Goal: Information Seeking & Learning: Learn about a topic

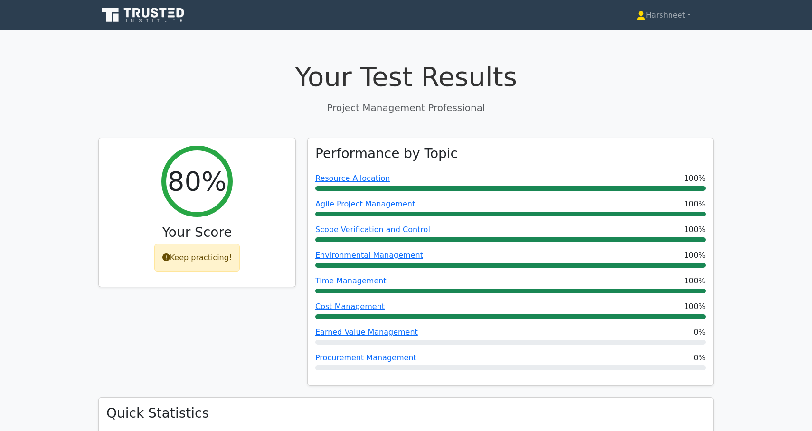
click at [137, 24] on icon at bounding box center [143, 15] width 91 height 18
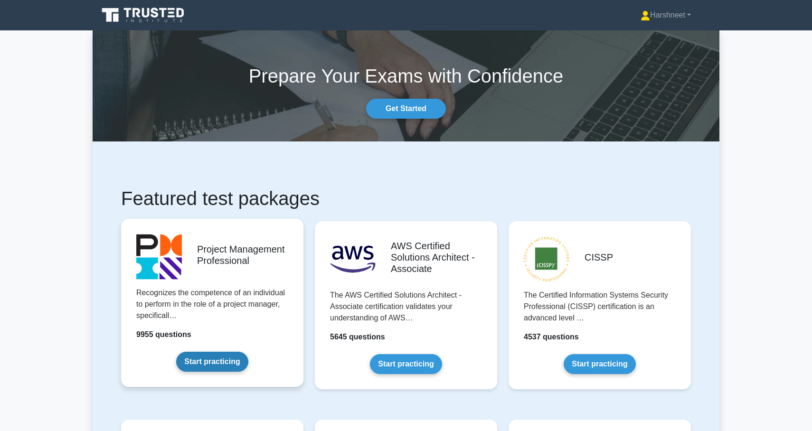
click at [209, 361] on link "Start practicing" at bounding box center [212, 362] width 72 height 20
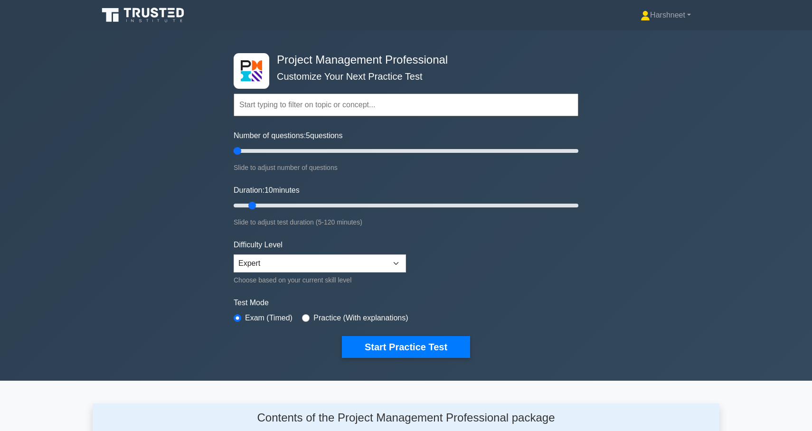
type input "5"
click at [241, 147] on input "Number of questions: 5 questions" at bounding box center [406, 150] width 345 height 11
click at [375, 351] on button "Start Practice Test" at bounding box center [406, 347] width 128 height 22
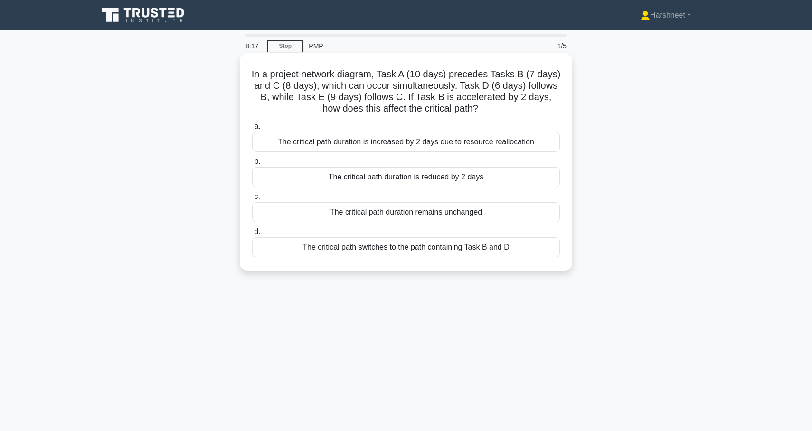
click at [398, 144] on div "The critical path duration is increased by 2 days due to resource reallocation" at bounding box center [406, 142] width 308 height 20
click at [252, 130] on input "a. The critical path duration is increased by 2 days due to resource reallocati…" at bounding box center [252, 126] width 0 height 6
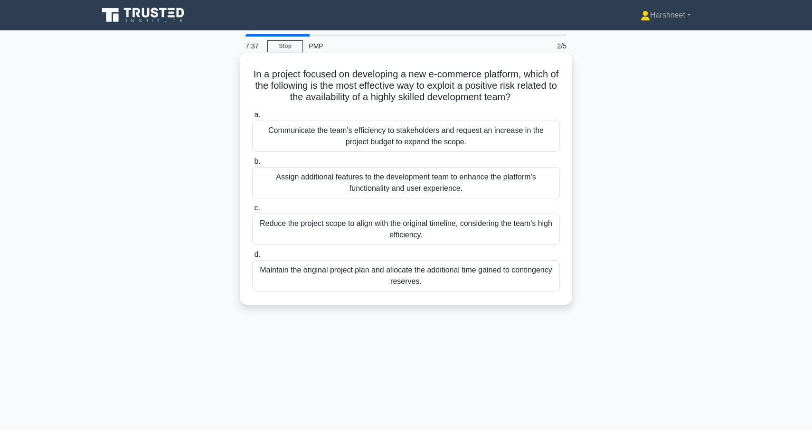
click at [279, 181] on div "Assign additional features to the development team to enhance the platform's fu…" at bounding box center [406, 182] width 308 height 31
click at [252, 165] on input "b. Assign additional features to the development team to enhance the platform's…" at bounding box center [252, 162] width 0 height 6
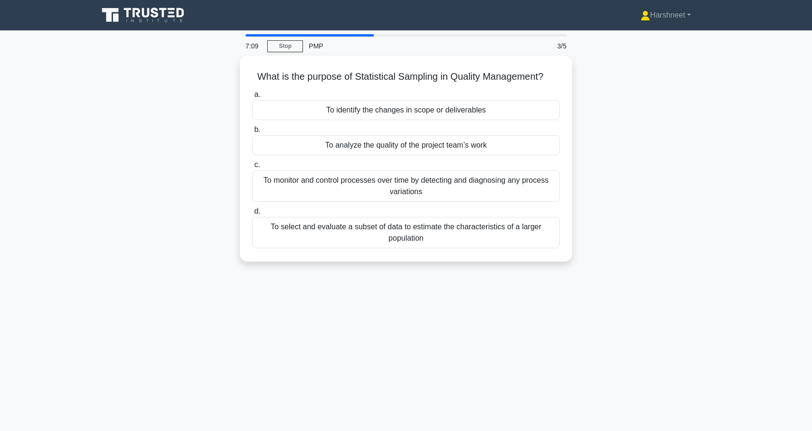
click at [279, 181] on div "To monitor and control processes over time by detecting and diagnosing any proc…" at bounding box center [406, 186] width 308 height 31
click at [252, 168] on input "c. To monitor and control processes over time by detecting and diagnosing any p…" at bounding box center [252, 165] width 0 height 6
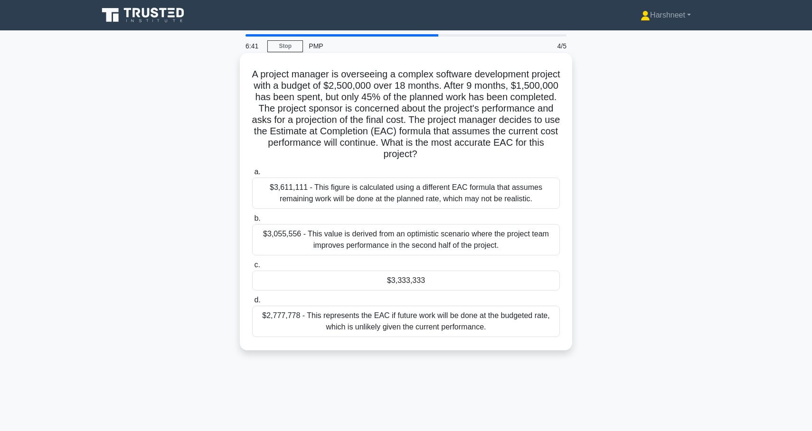
click at [316, 284] on div "$3,333,333" at bounding box center [406, 281] width 308 height 20
click at [252, 268] on input "c. $3,333,333" at bounding box center [252, 265] width 0 height 6
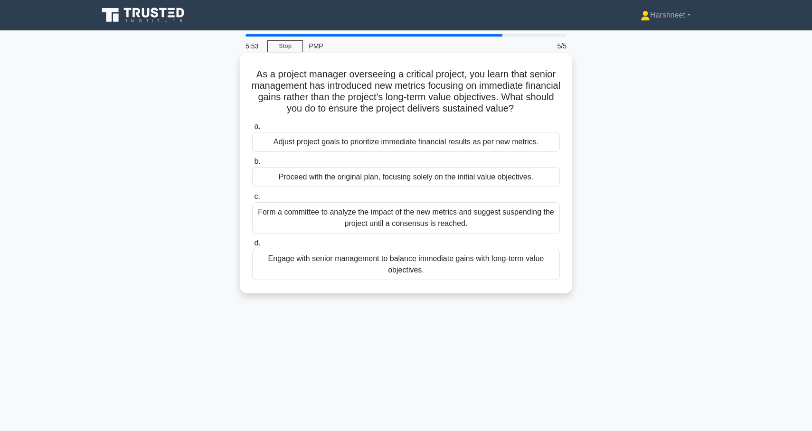
click at [323, 271] on div "Engage with senior management to balance immediate gains with long-term value o…" at bounding box center [406, 264] width 308 height 31
click at [252, 246] on input "d. Engage with senior management to balance immediate gains with long-term valu…" at bounding box center [252, 243] width 0 height 6
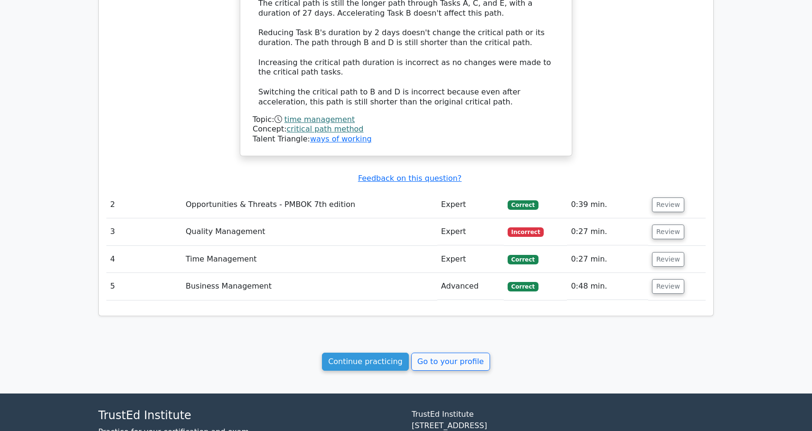
scroll to position [879, 0]
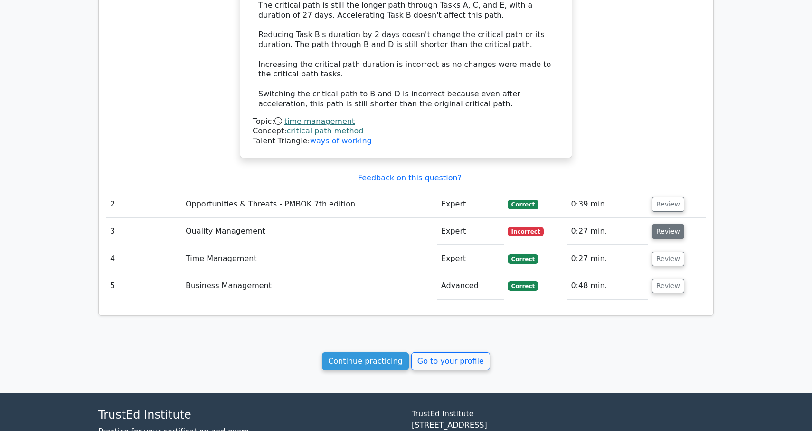
click at [667, 224] on button "Review" at bounding box center [668, 231] width 32 height 15
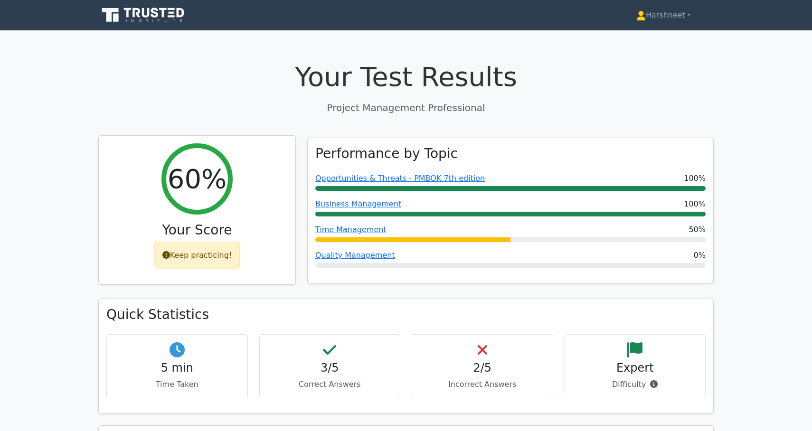
scroll to position [0, 0]
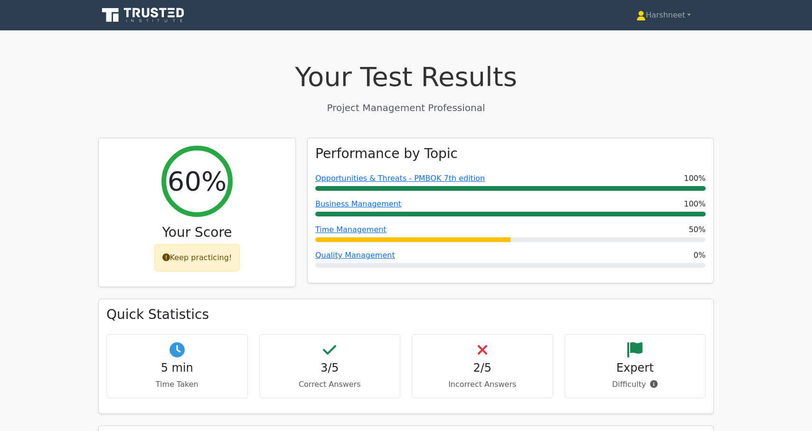
click at [127, 27] on nav "Harshneet Profile Settings" at bounding box center [406, 15] width 812 height 30
click at [142, 20] on icon at bounding box center [143, 15] width 91 height 18
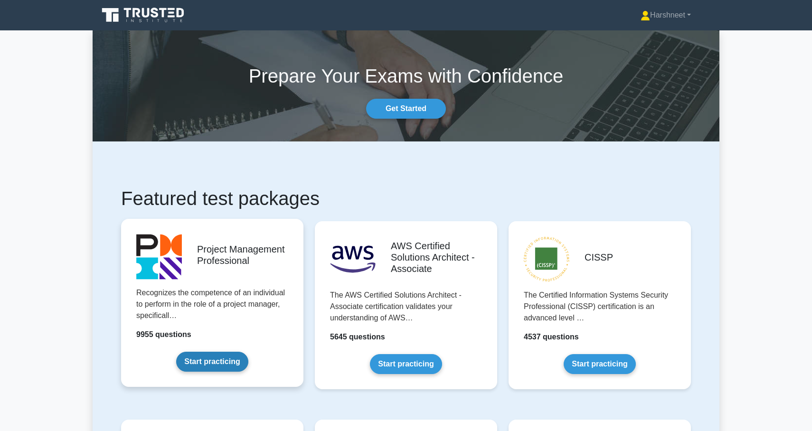
click at [221, 370] on link "Start practicing" at bounding box center [212, 362] width 72 height 20
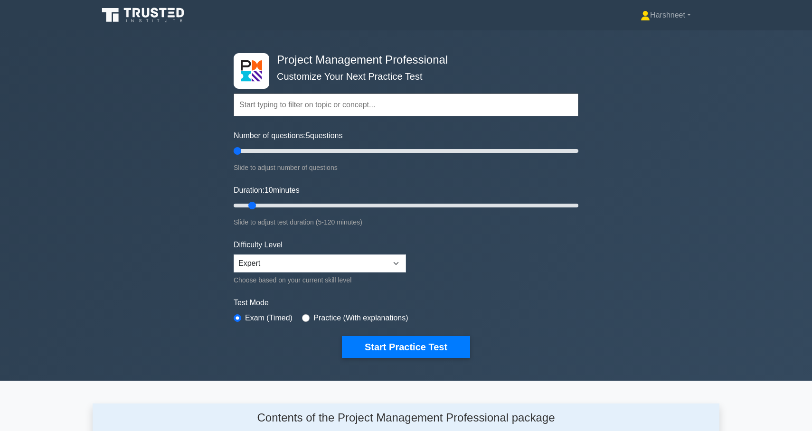
type input "5"
click at [241, 150] on input "Number of questions: 5 questions" at bounding box center [406, 150] width 345 height 11
click at [368, 341] on button "Start Practice Test" at bounding box center [406, 347] width 128 height 22
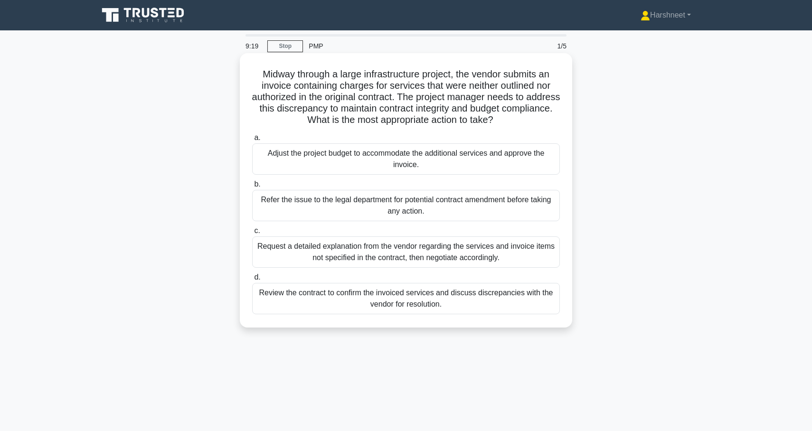
click at [417, 256] on div "Request a detailed explanation from the vendor regarding the services and invoi…" at bounding box center [406, 252] width 308 height 31
click at [252, 234] on input "c. Request a detailed explanation from the vendor regarding the services and in…" at bounding box center [252, 231] width 0 height 6
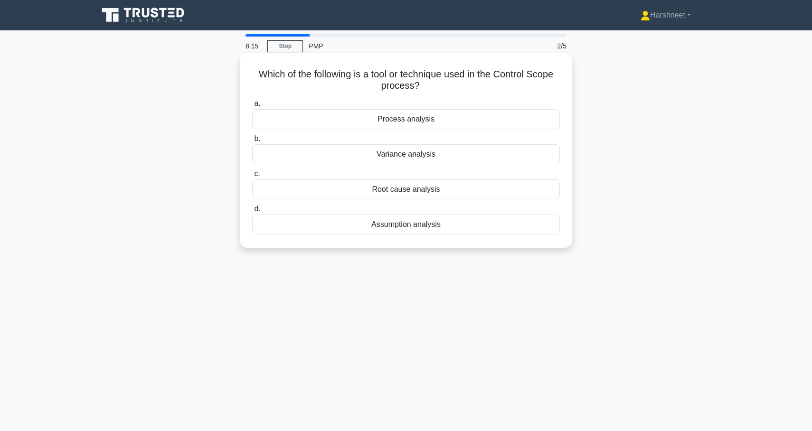
click at [416, 126] on div "Process analysis" at bounding box center [406, 119] width 308 height 20
click at [252, 107] on input "a. Process analysis" at bounding box center [252, 104] width 0 height 6
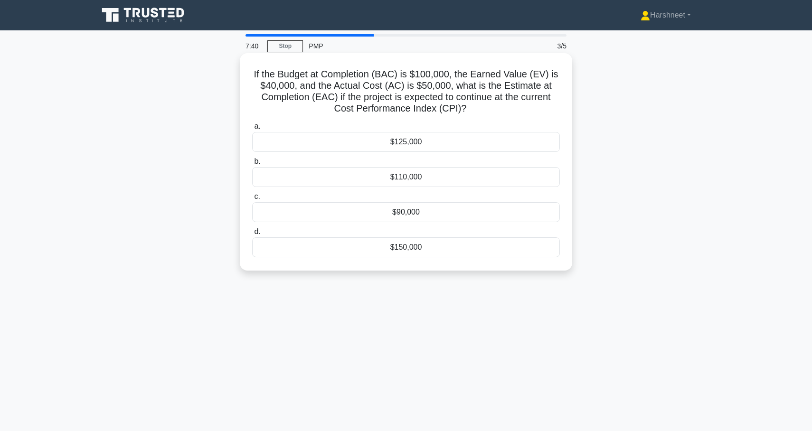
click at [398, 177] on div "$110,000" at bounding box center [406, 177] width 308 height 20
click at [252, 165] on input "b. $110,000" at bounding box center [252, 162] width 0 height 6
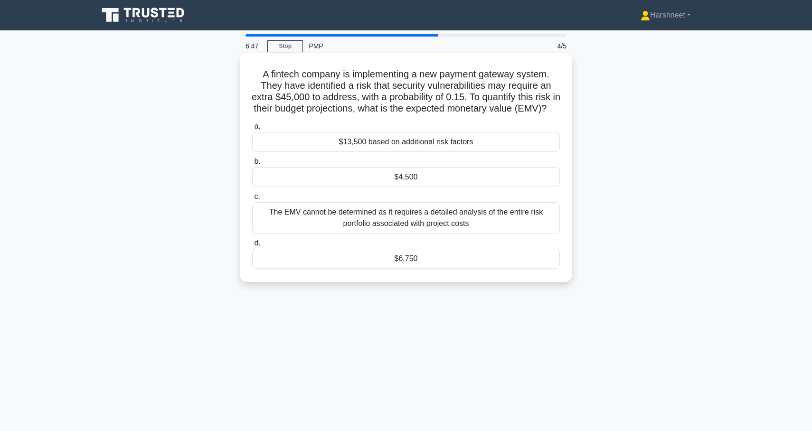
click at [405, 269] on div "$6,750" at bounding box center [406, 259] width 308 height 20
click at [252, 246] on input "d. $6,750" at bounding box center [252, 243] width 0 height 6
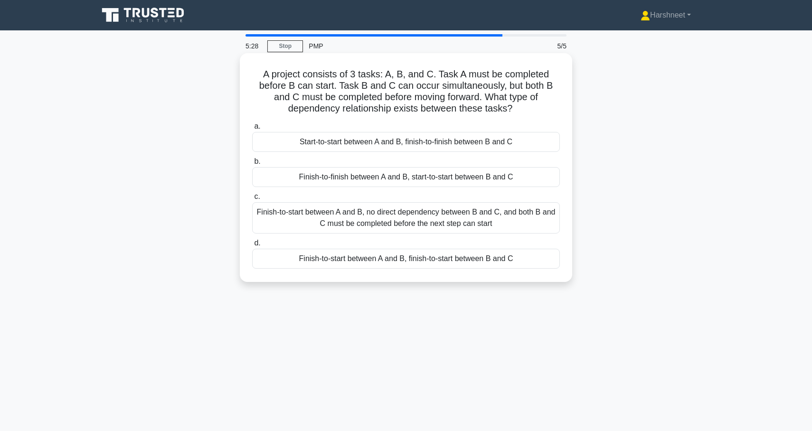
click at [407, 217] on div "Finish-to-start between A and B, no direct dependency between B and C, and both…" at bounding box center [406, 217] width 308 height 31
click at [252, 200] on input "c. Finish-to-start between A and B, no direct dependency between B and C, and b…" at bounding box center [252, 197] width 0 height 6
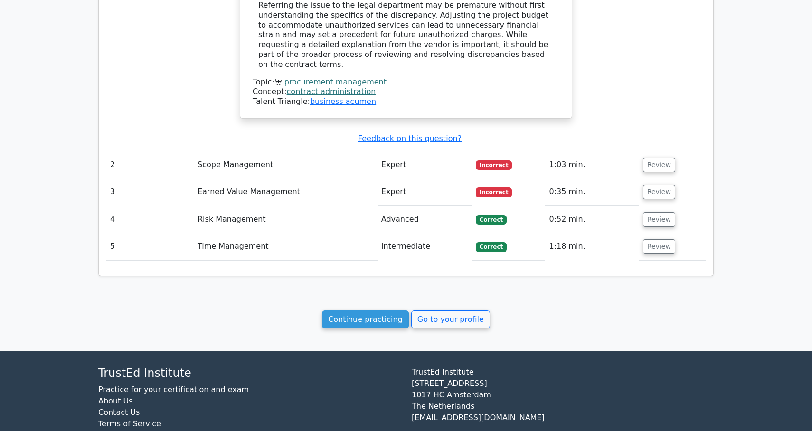
scroll to position [866, 0]
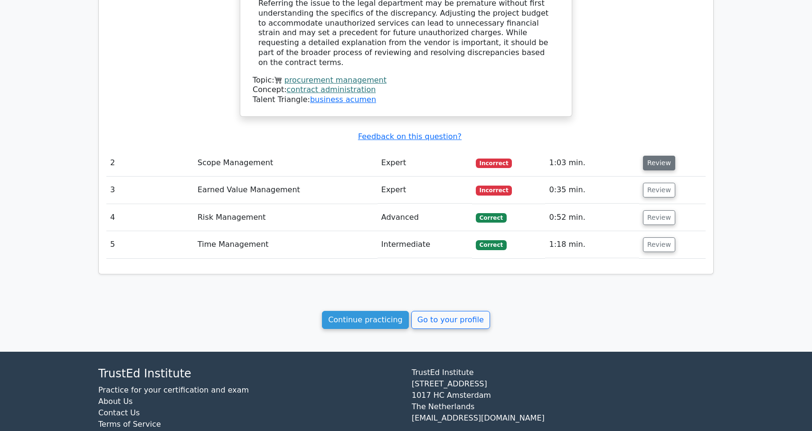
click at [647, 156] on button "Review" at bounding box center [659, 163] width 32 height 15
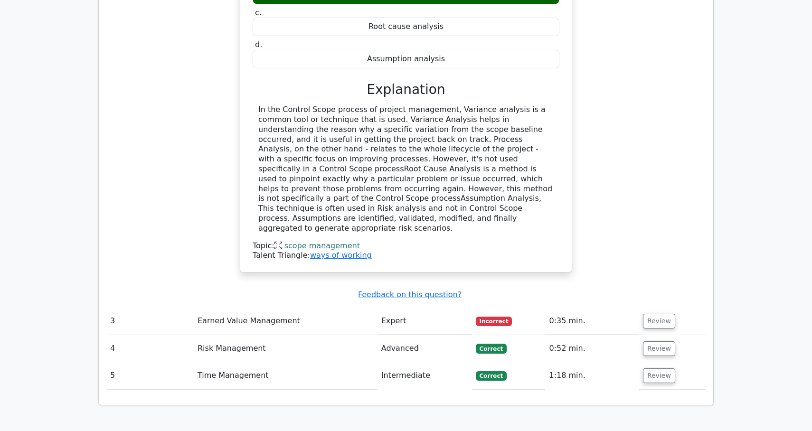
scroll to position [1159, 0]
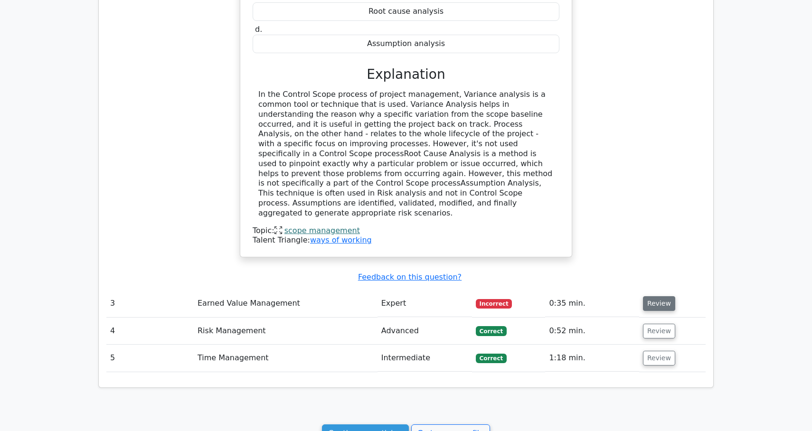
click at [660, 296] on button "Review" at bounding box center [659, 303] width 32 height 15
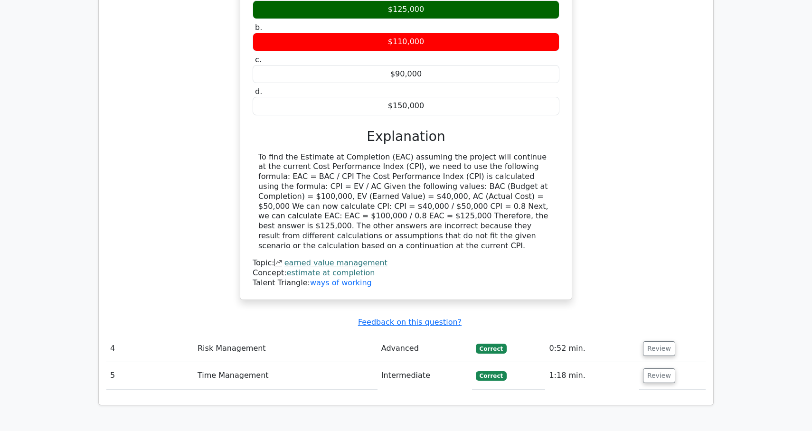
scroll to position [1551, 0]
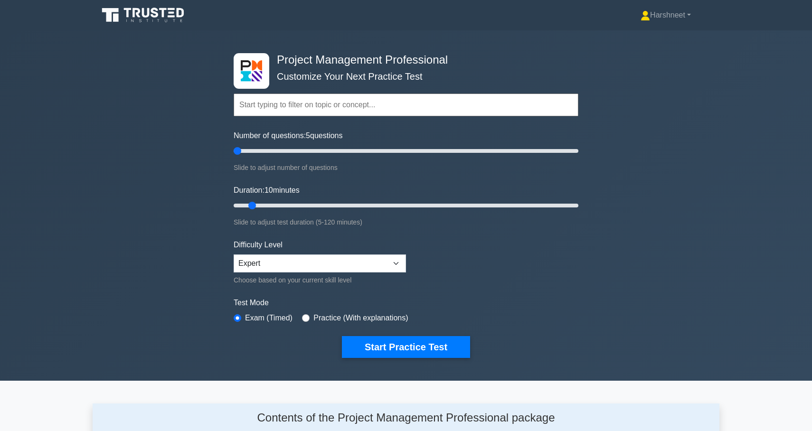
drag, startPoint x: 244, startPoint y: 151, endPoint x: 227, endPoint y: 151, distance: 16.6
type input "5"
click at [227, 151] on div "Project Management Professional Customize Your Next Practice Test Topics Scope …" at bounding box center [406, 205] width 812 height 351
click at [369, 348] on button "Start Practice Test" at bounding box center [406, 347] width 128 height 22
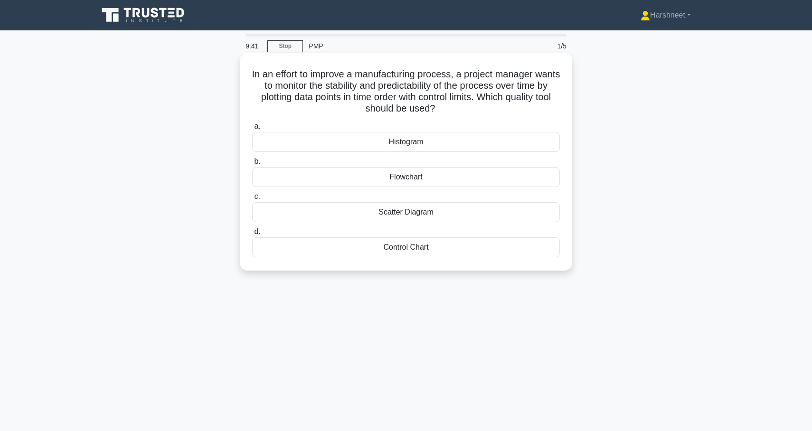
click at [394, 246] on div "Control Chart" at bounding box center [406, 247] width 308 height 20
click at [252, 235] on input "d. Control Chart" at bounding box center [252, 232] width 0 height 6
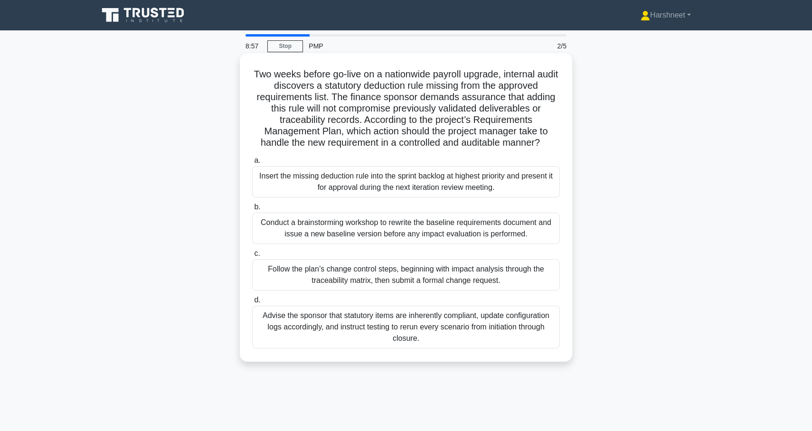
click at [396, 275] on div "Follow the plan’s change control steps, beginning with impact analysis through …" at bounding box center [406, 274] width 308 height 31
click at [252, 257] on input "c. Follow the plan’s change control steps, beginning with impact analysis throu…" at bounding box center [252, 254] width 0 height 6
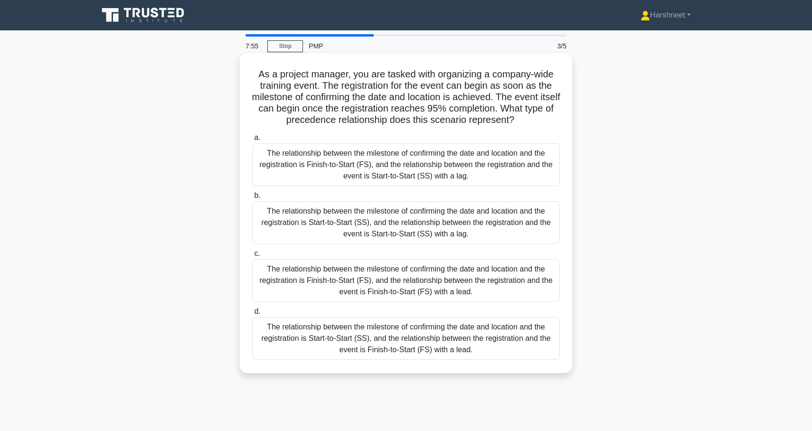
click at [386, 182] on div "The relationship between the milestone of confirming the date and location and …" at bounding box center [406, 164] width 308 height 43
click at [252, 141] on input "a. The relationship between the milestone of confirming the date and location a…" at bounding box center [252, 138] width 0 height 6
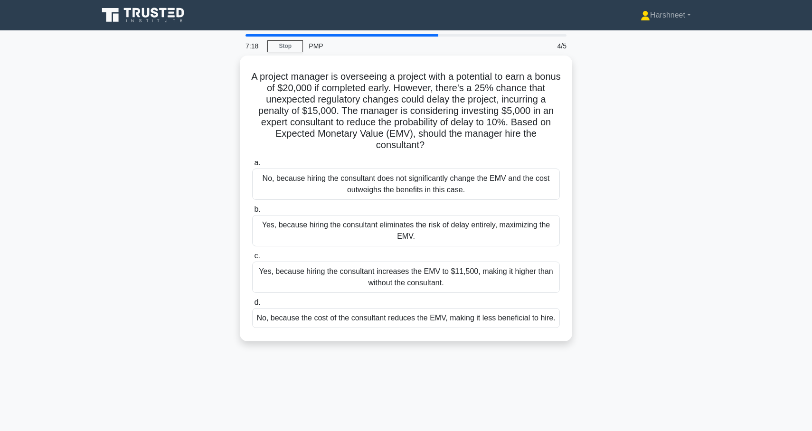
drag, startPoint x: 266, startPoint y: 73, endPoint x: 643, endPoint y: 351, distance: 468.4
click at [643, 351] on div "A project manager is overseeing a project with a potential to earn a bonus of $…" at bounding box center [406, 204] width 627 height 297
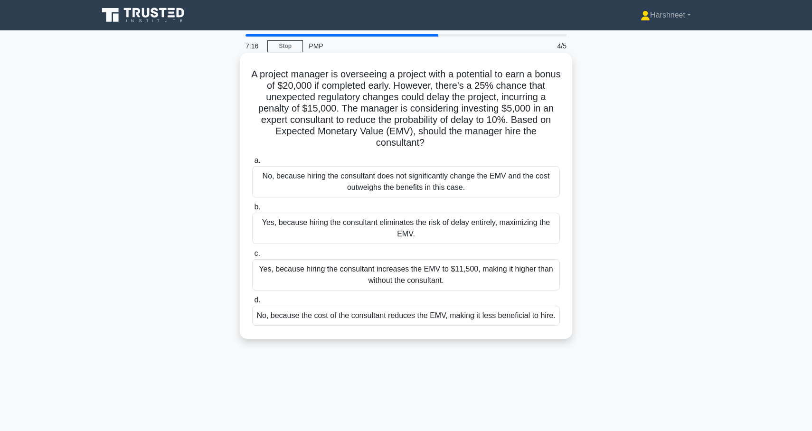
copy div "A project manager is overseeing a project with a potential to earn a bonus of $…"
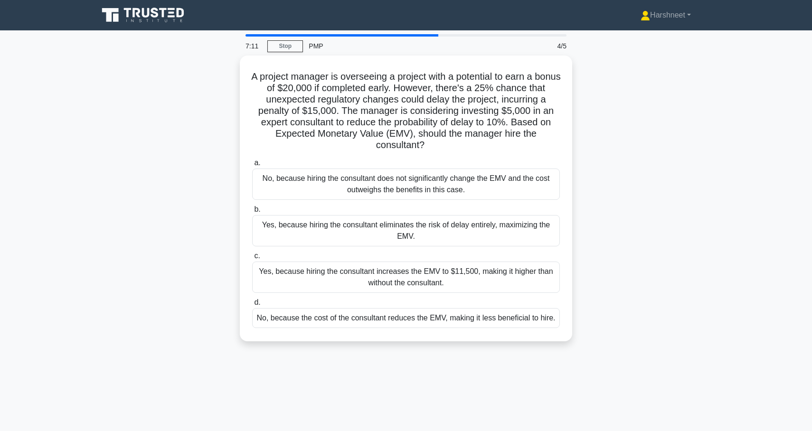
click at [120, 199] on div "A project manager is overseeing a project with a potential to earn a bonus of $…" at bounding box center [406, 204] width 627 height 297
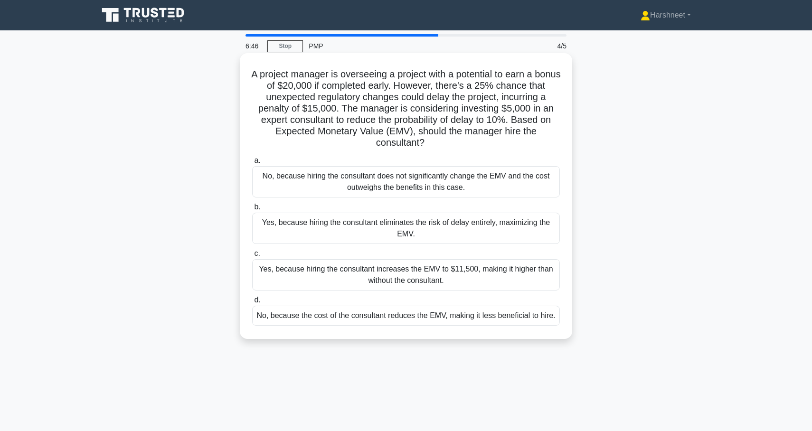
click at [302, 273] on div "Yes, because hiring the consultant increases the EMV to $11,500, making it high…" at bounding box center [406, 274] width 308 height 31
click at [252, 257] on input "c. Yes, because hiring the consultant increases the EMV to $11,500, making it h…" at bounding box center [252, 254] width 0 height 6
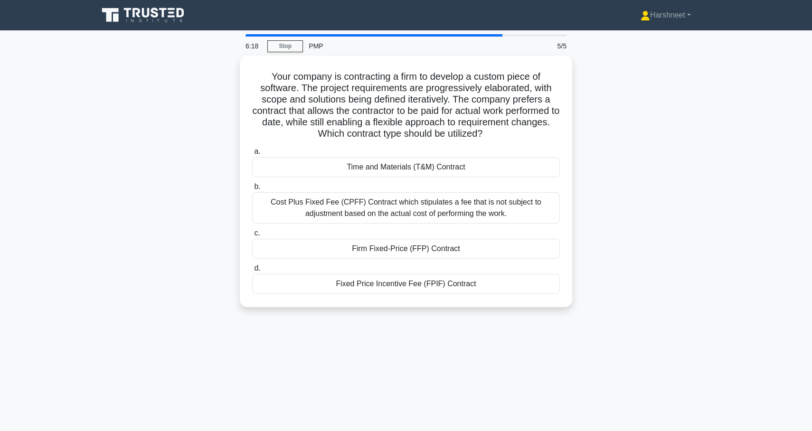
drag, startPoint x: 272, startPoint y: 74, endPoint x: 504, endPoint y: 329, distance: 344.6
click at [504, 329] on div "6:18 Stop PMP 5/5 Your company is contracting a firm to develop a custom piece …" at bounding box center [406, 271] width 627 height 475
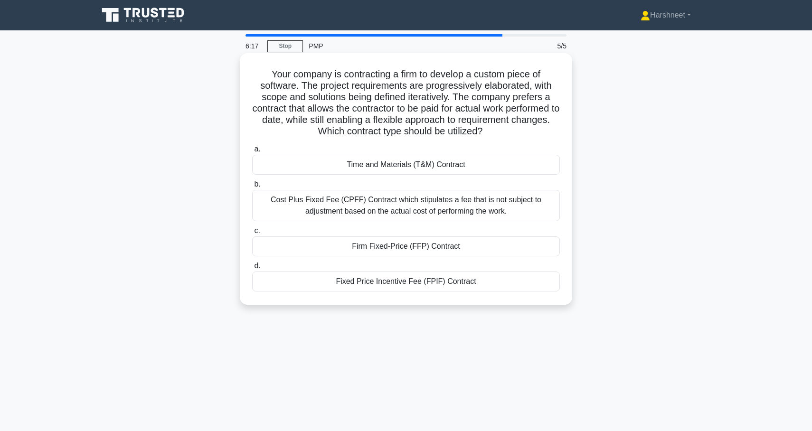
copy div "Your company is contracting a firm to develop a custom piece of software. The p…"
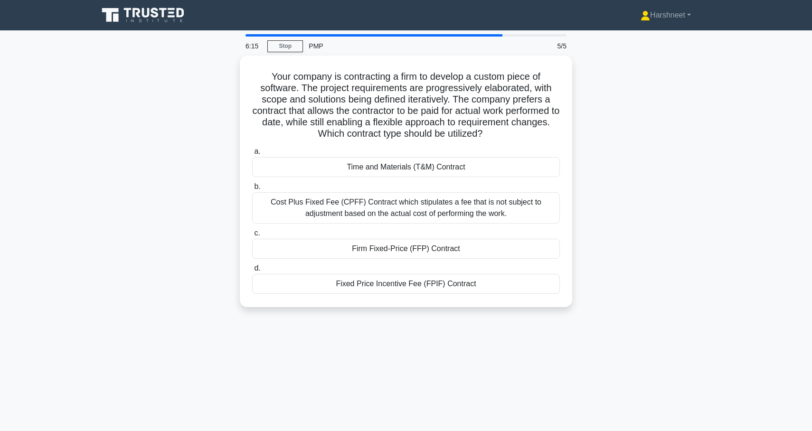
click at [180, 271] on div "Your company is contracting a firm to develop a custom piece of software. The p…" at bounding box center [406, 187] width 627 height 263
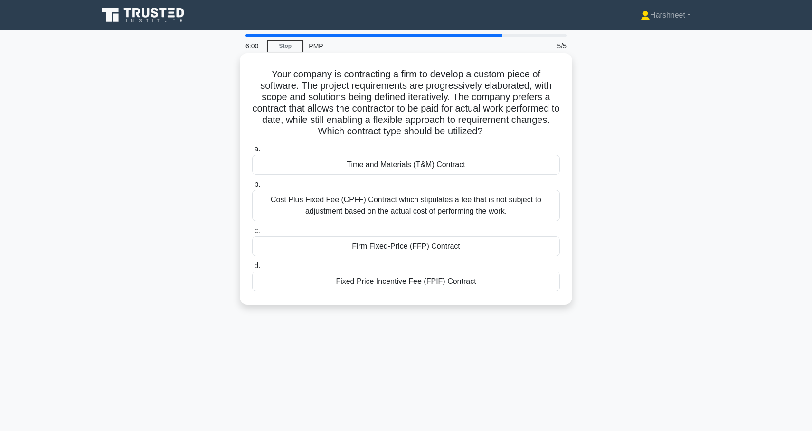
click at [311, 285] on div "Fixed Price Incentive Fee (FPIF) Contract" at bounding box center [406, 282] width 308 height 20
click at [252, 269] on input "d. Fixed Price Incentive Fee (FPIF) Contract" at bounding box center [252, 266] width 0 height 6
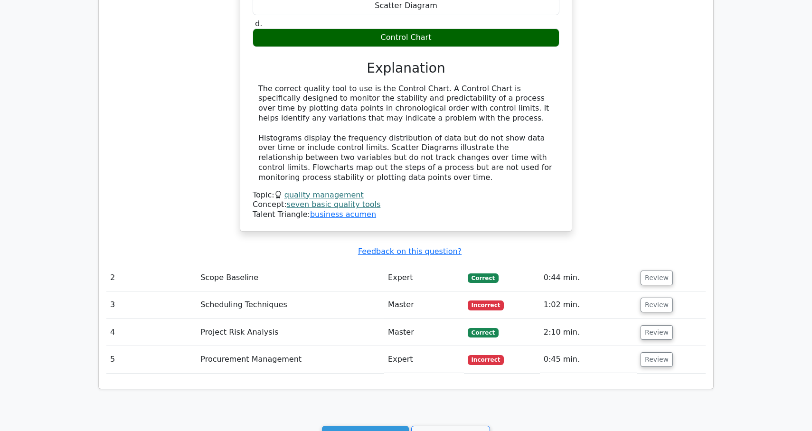
scroll to position [680, 0]
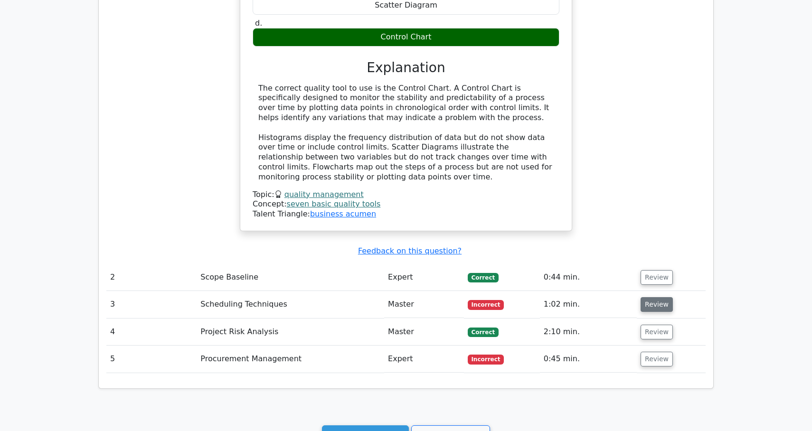
click at [653, 297] on button "Review" at bounding box center [657, 304] width 32 height 15
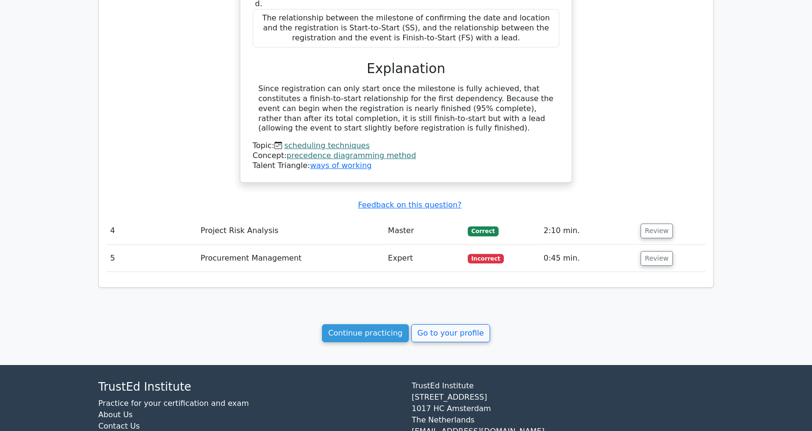
scroll to position [1250, 0]
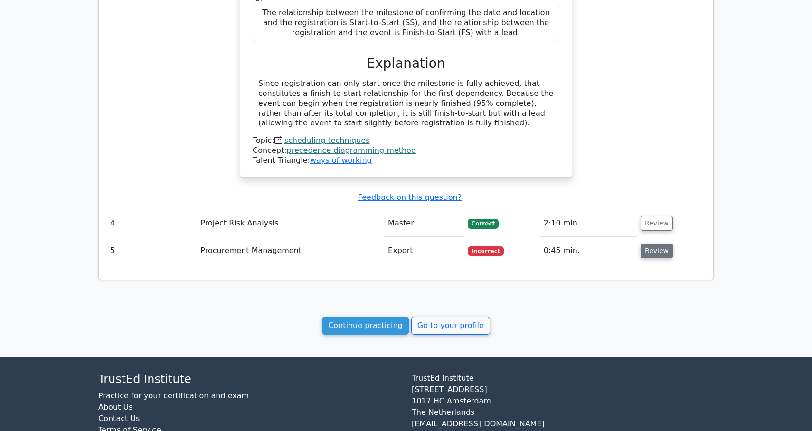
click at [660, 244] on button "Review" at bounding box center [657, 251] width 32 height 15
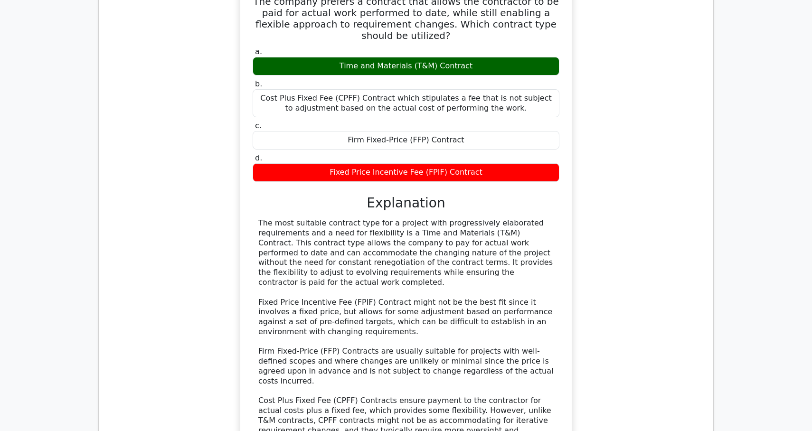
scroll to position [1569, 0]
